Goal: Navigation & Orientation: Find specific page/section

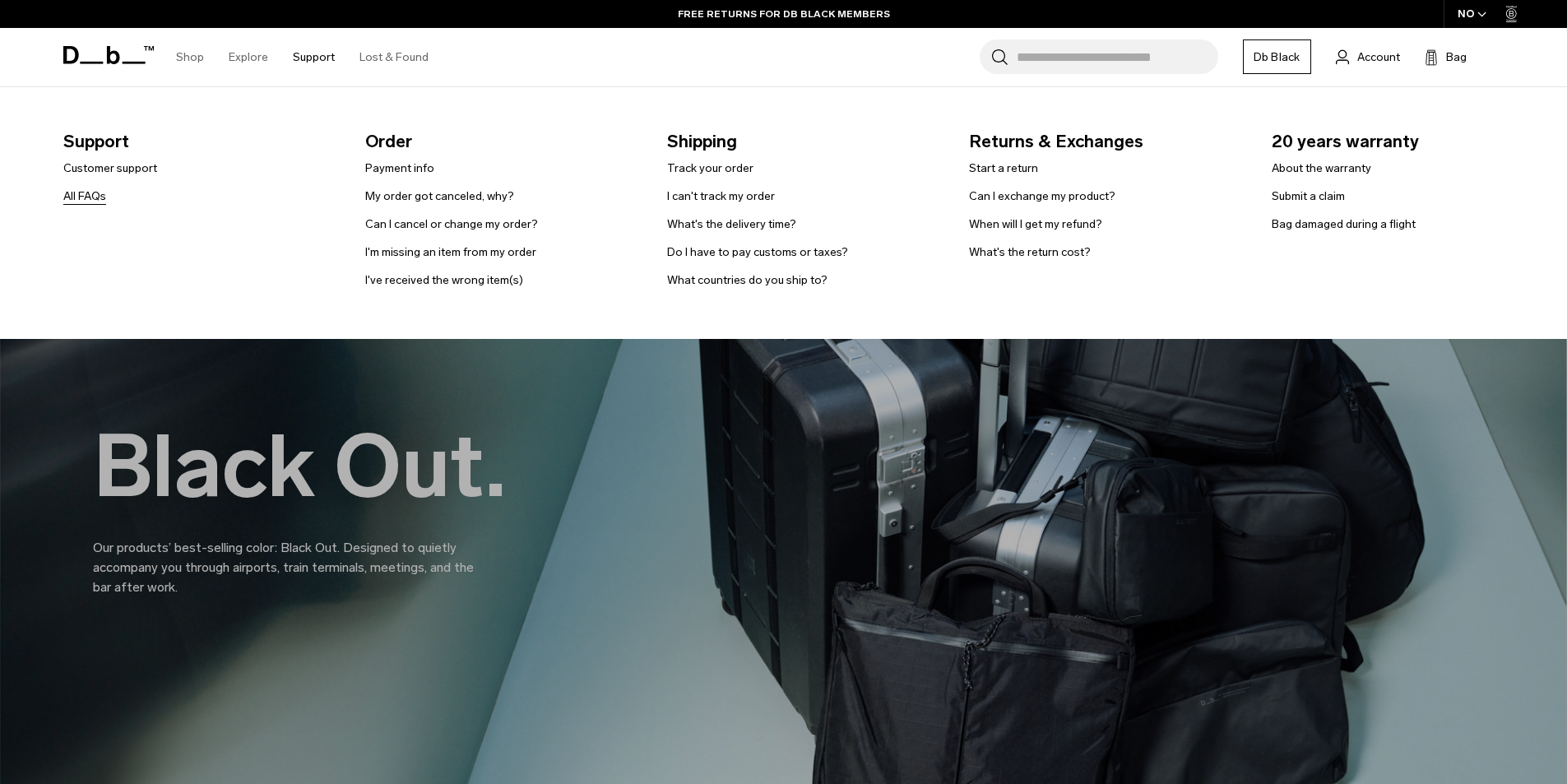
click at [88, 194] on link "All FAQs" at bounding box center [85, 196] width 42 height 18
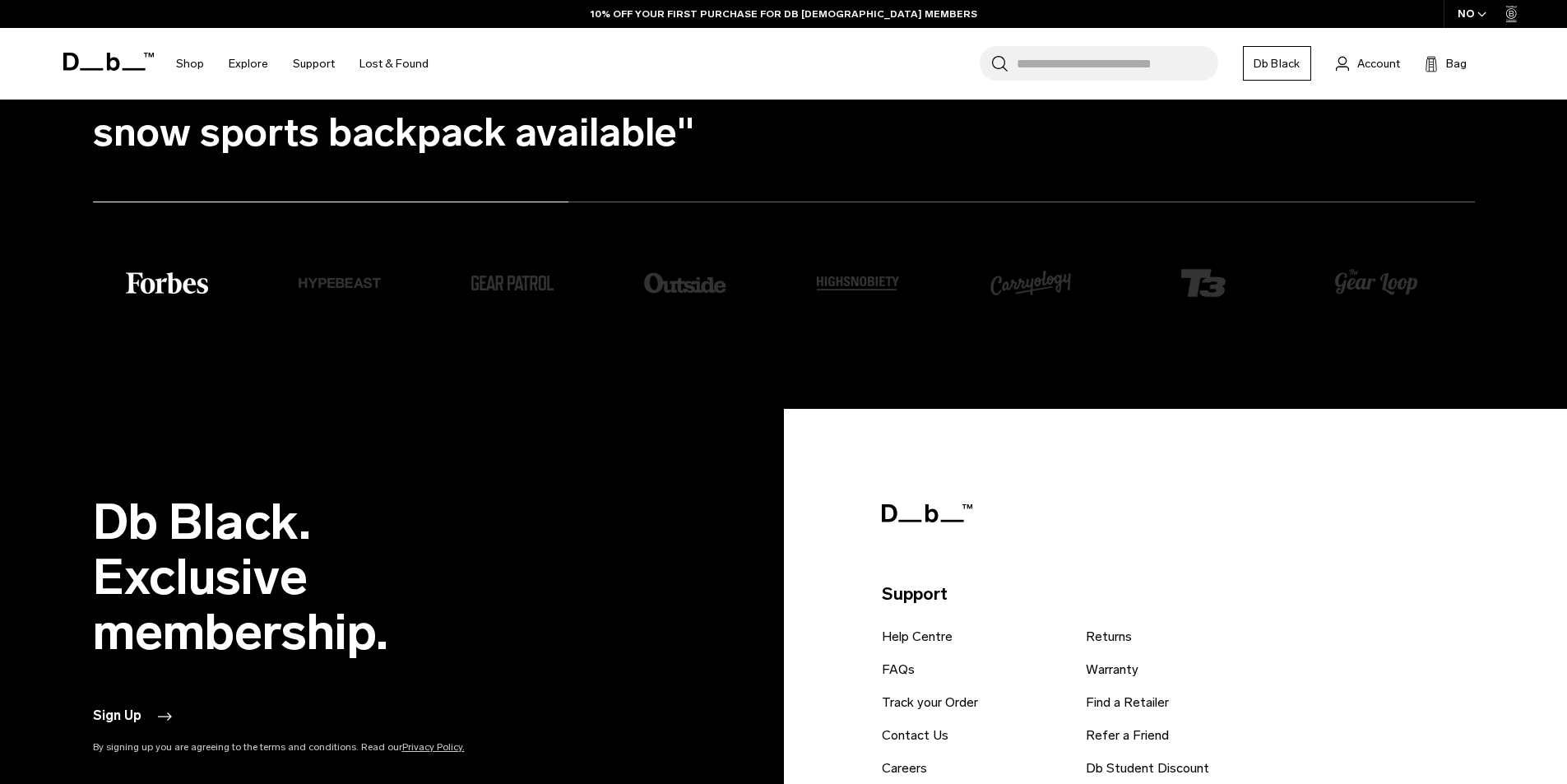
scroll to position [4919, 0]
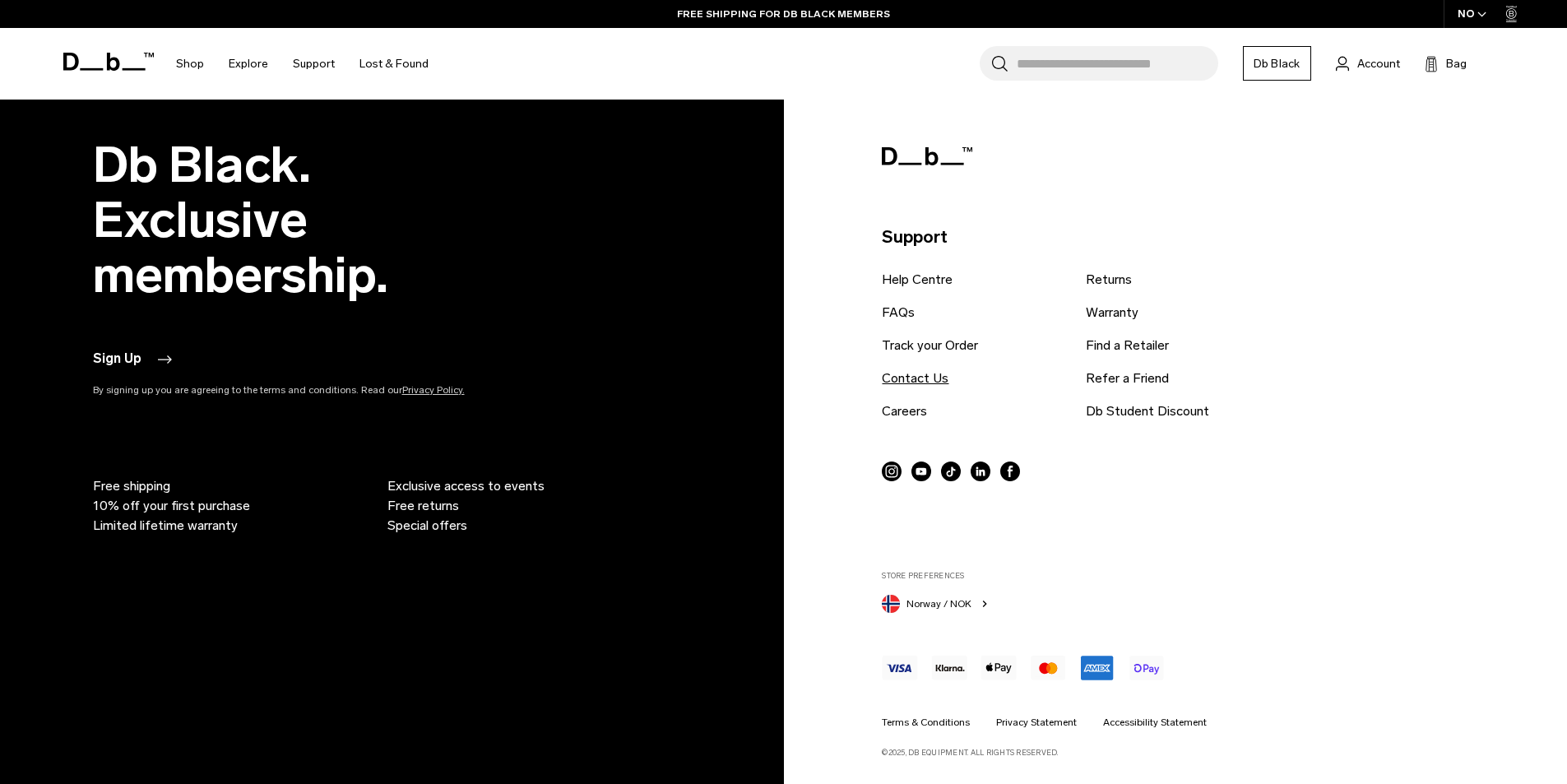
click at [913, 386] on link "Contact Us" at bounding box center [914, 378] width 66 height 19
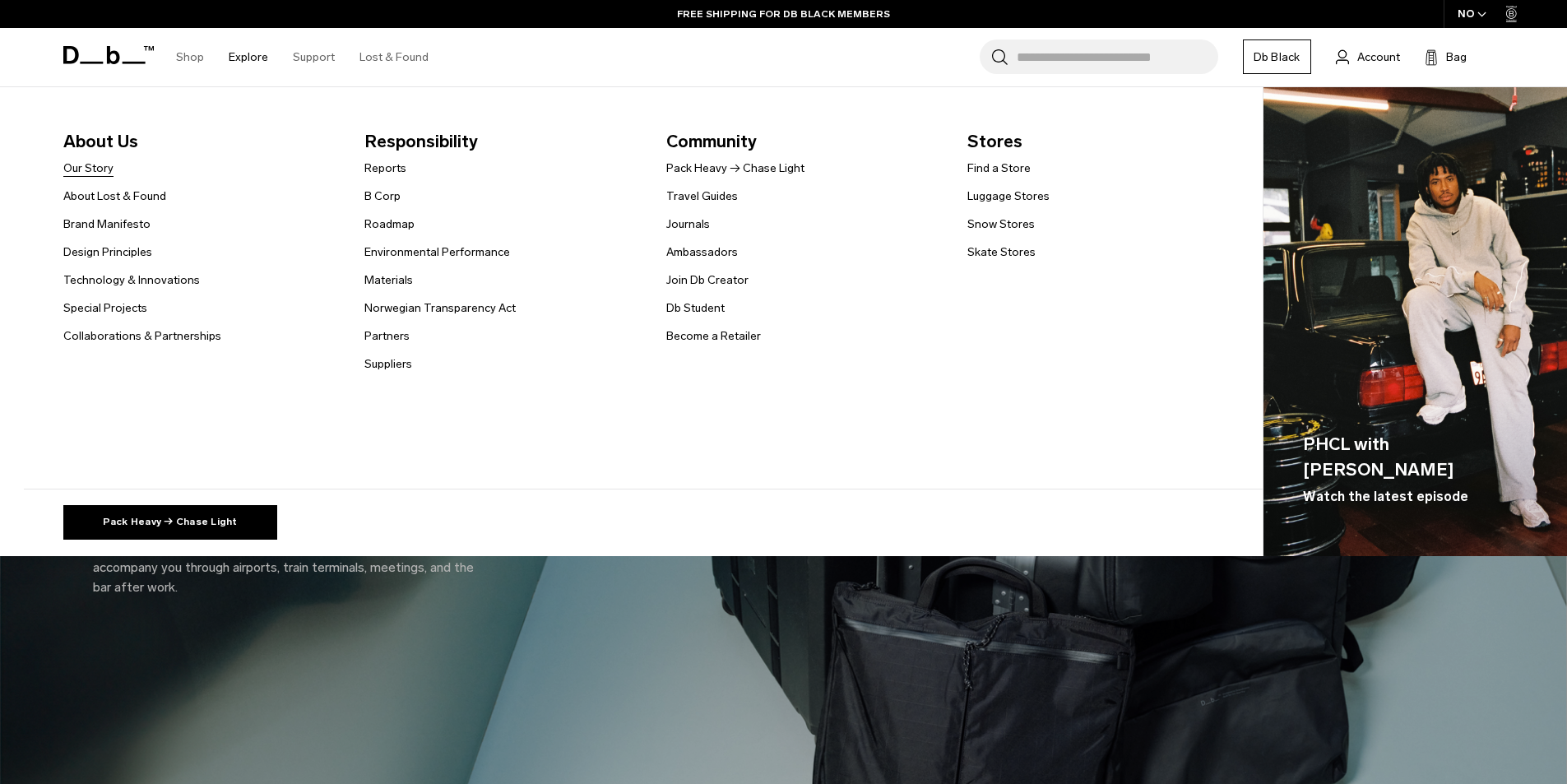
click at [113, 163] on link "Our Story" at bounding box center [88, 168] width 50 height 18
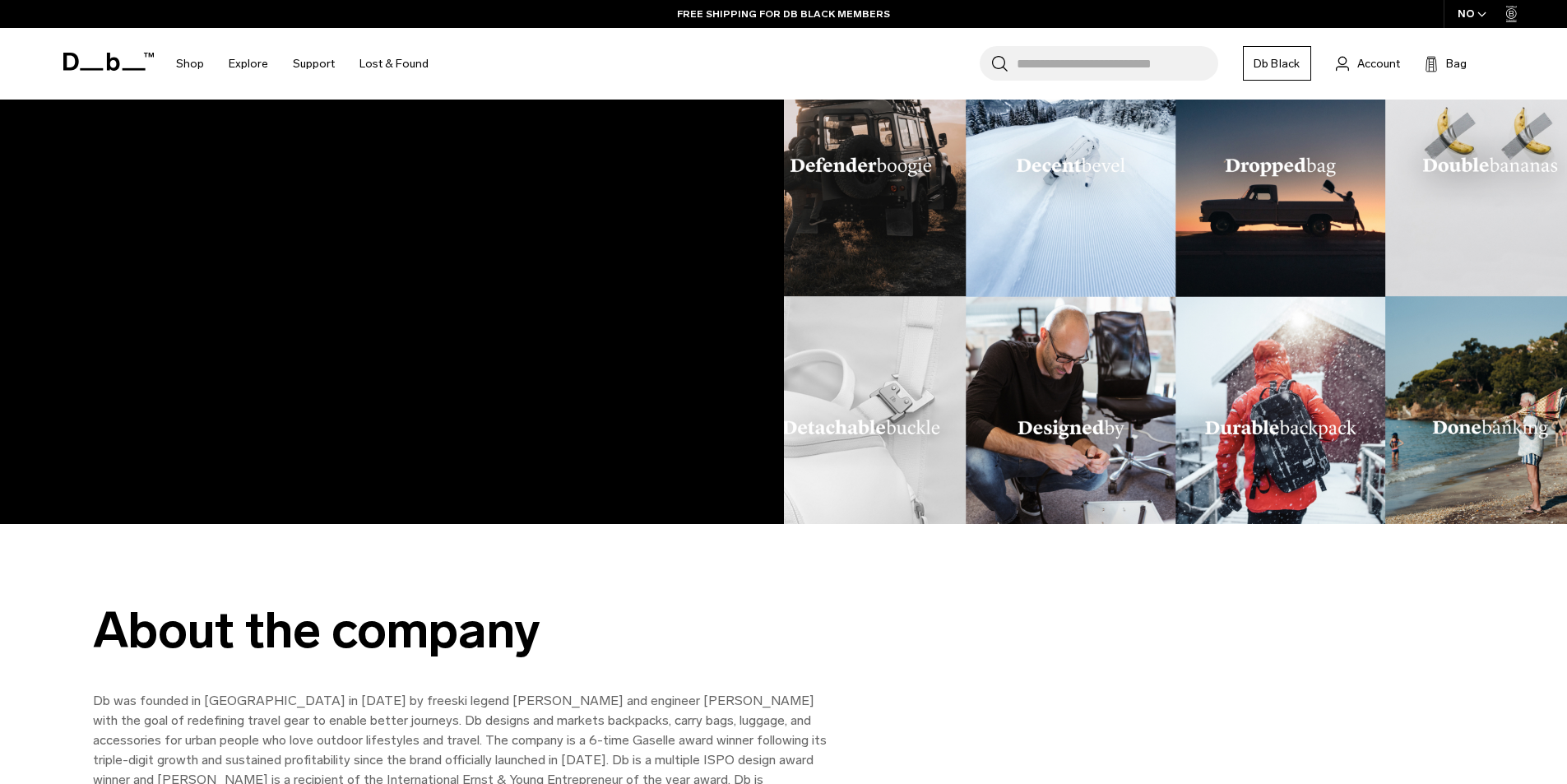
scroll to position [2138, 0]
